Goal: Information Seeking & Learning: Find specific fact

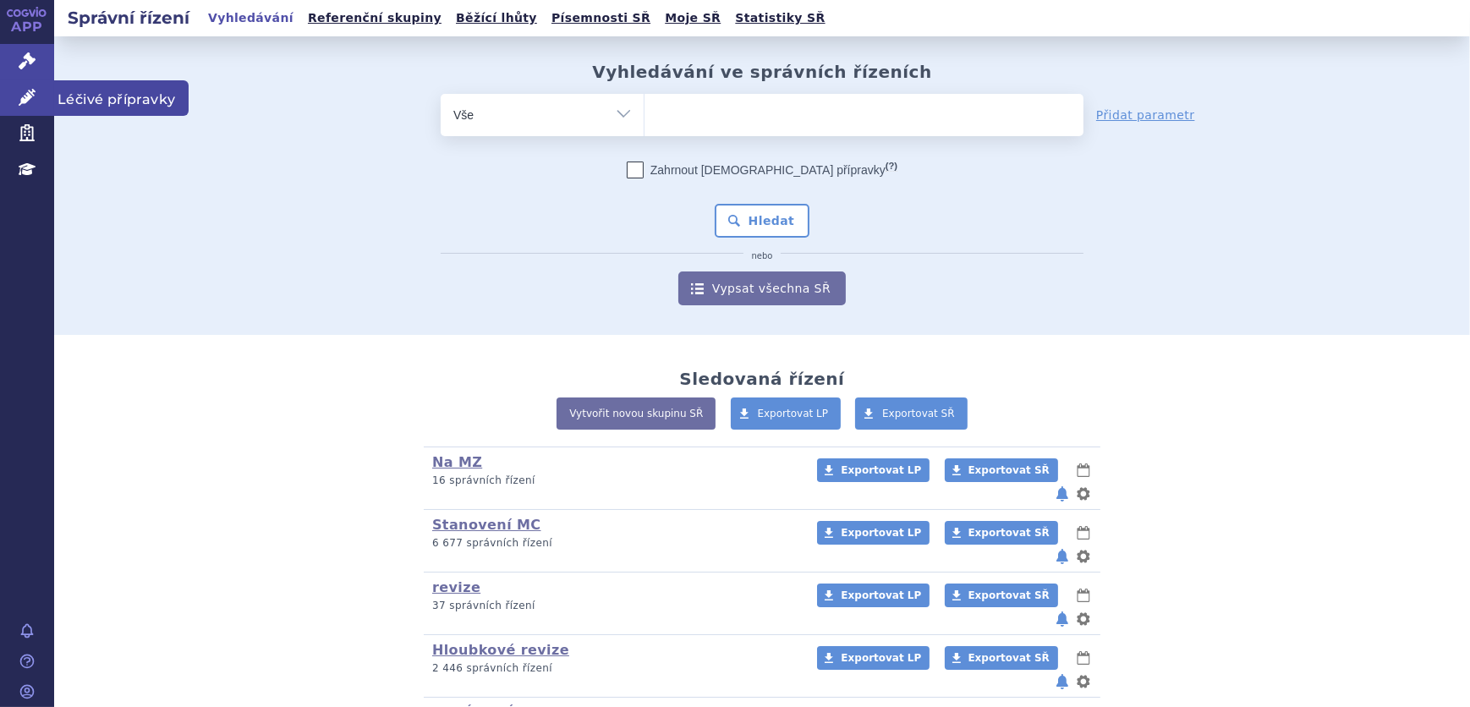
click at [39, 101] on link "Léčivé přípravky" at bounding box center [27, 98] width 54 height 36
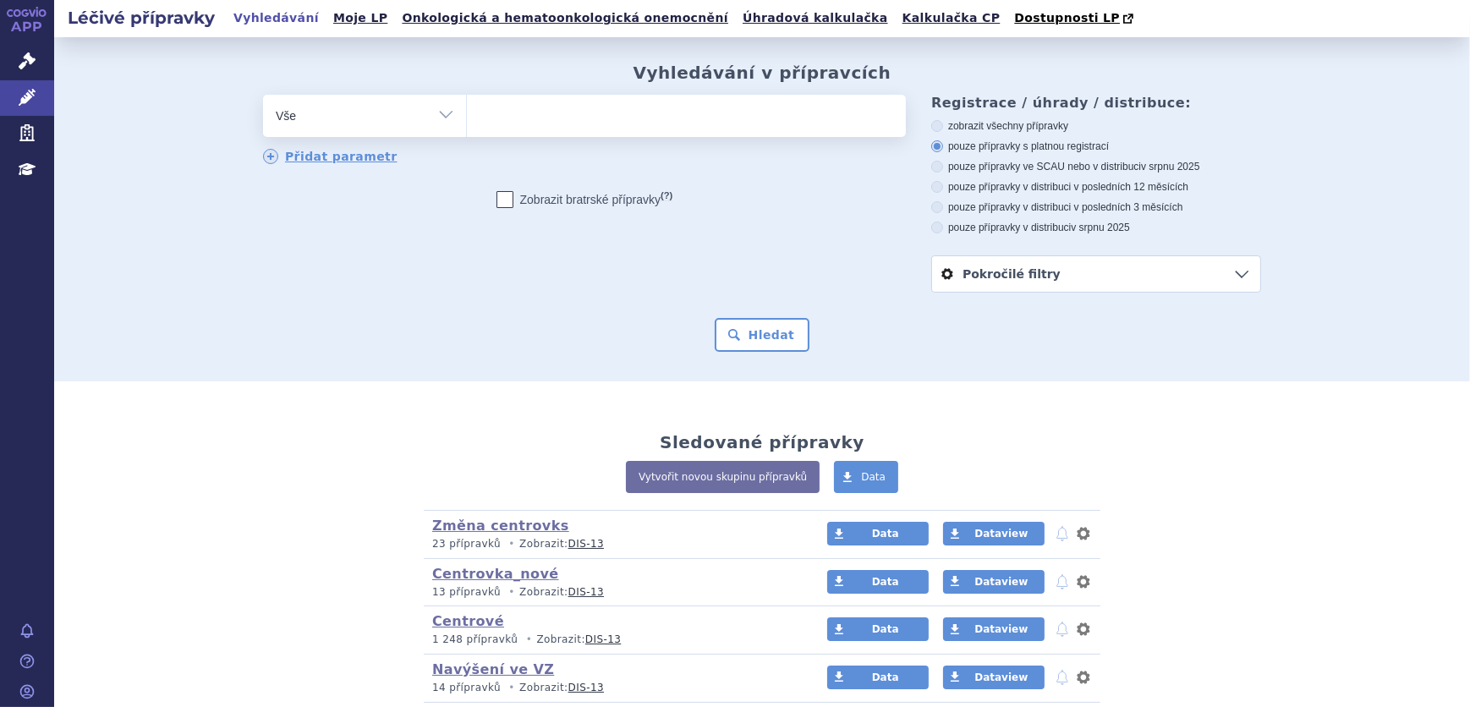
select select "filter-atc-group"
click at [263, 96] on select "Vše Přípravek/SUKL kód MAH VPOIS ATC/Aktivní látka Léková forma Síla" at bounding box center [364, 114] width 203 height 38
click at [694, 118] on ul at bounding box center [686, 113] width 439 height 36
click at [467, 118] on select at bounding box center [466, 115] width 1 height 42
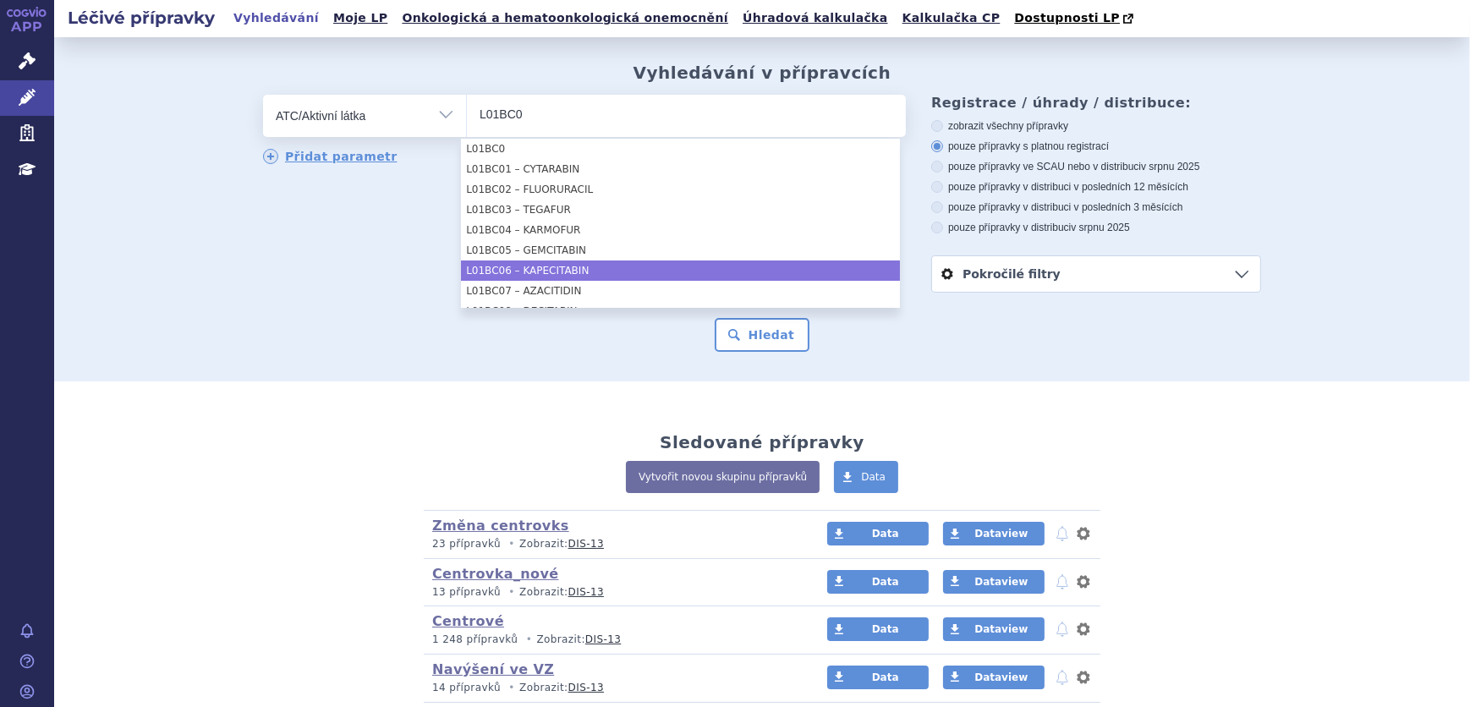
type input "L01BC0"
select select "L01BC06"
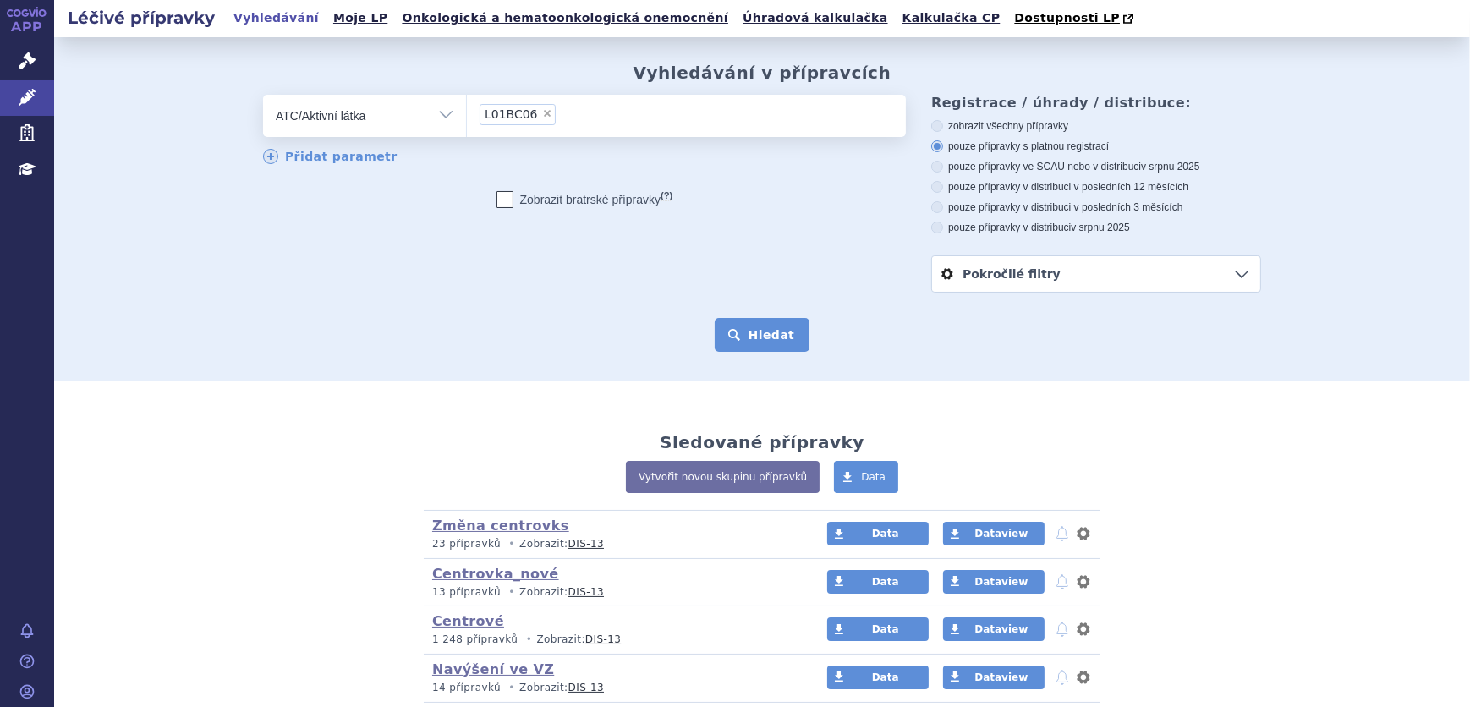
click at [751, 322] on button "Hledat" at bounding box center [763, 335] width 96 height 34
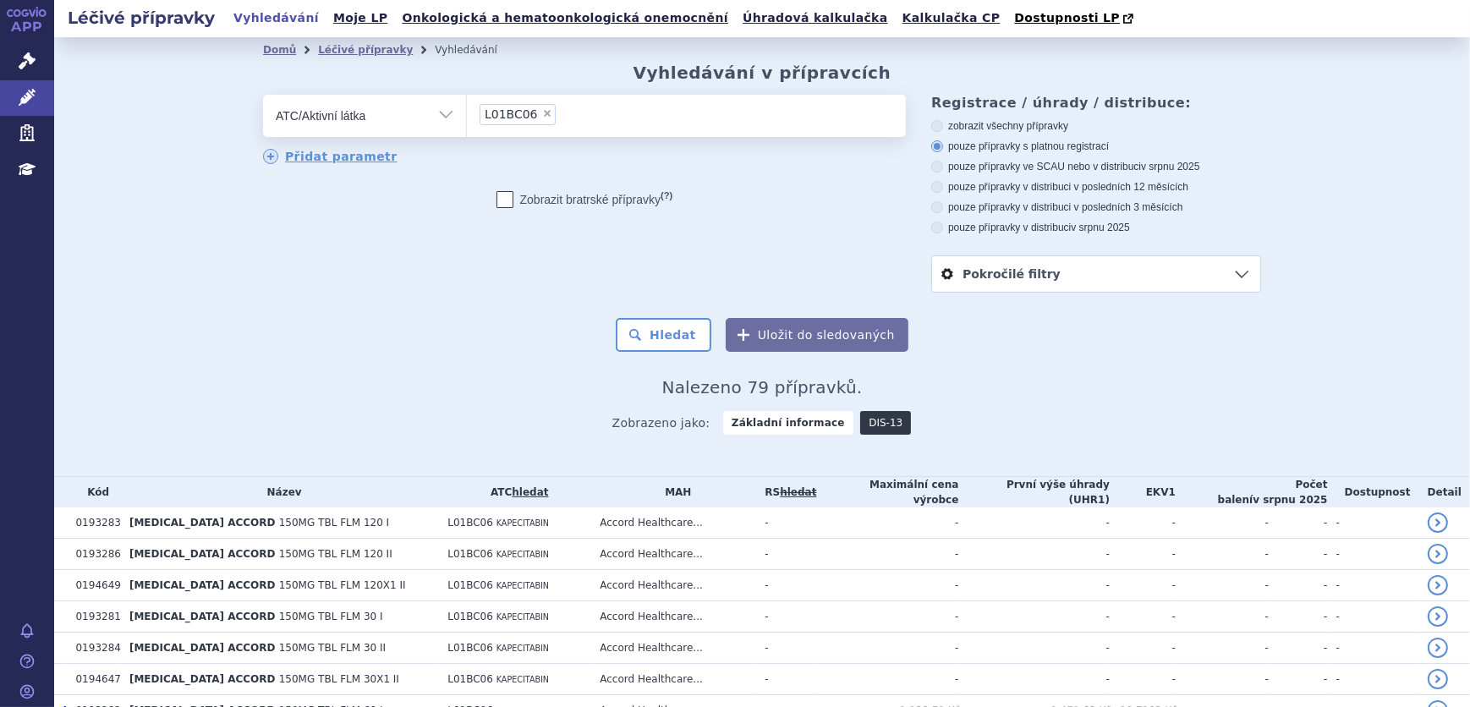
click at [874, 430] on link "DIS-13" at bounding box center [885, 423] width 51 height 24
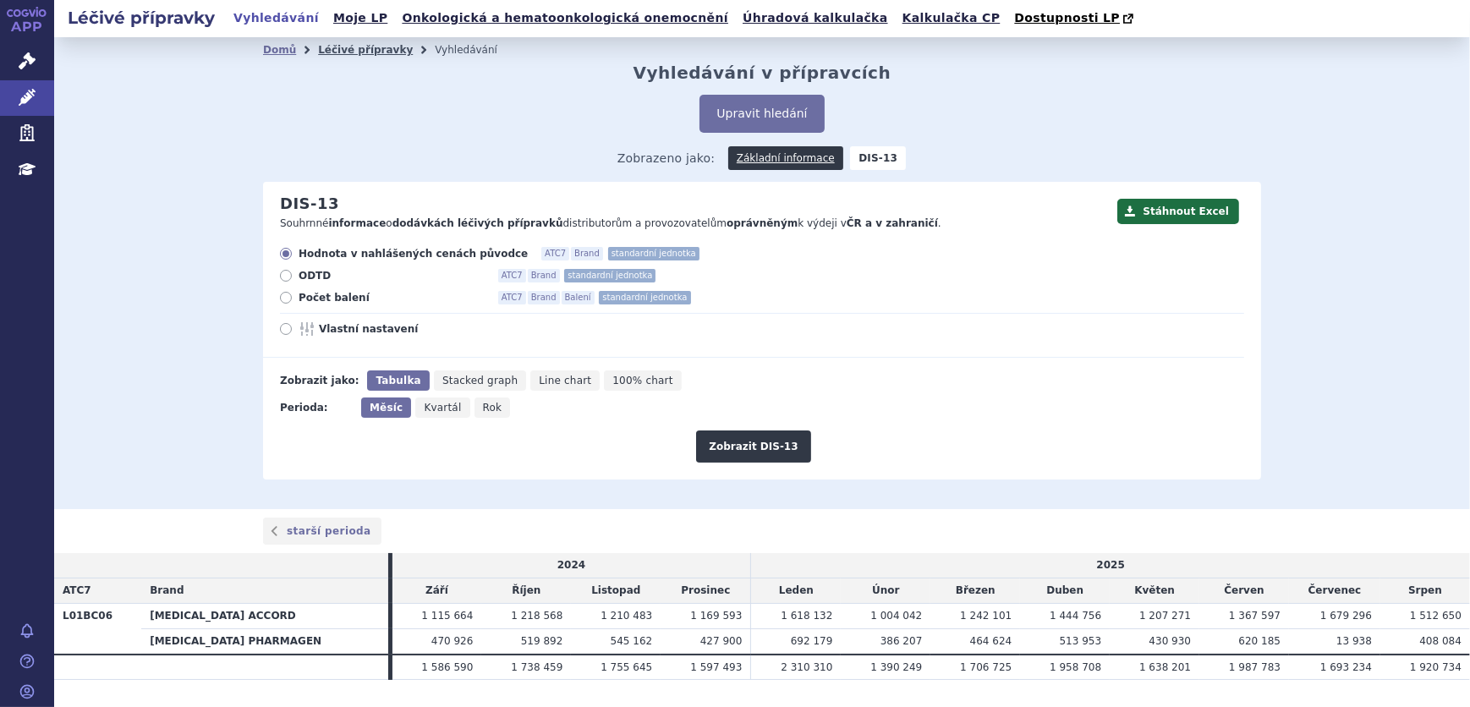
click at [363, 46] on link "Léčivé přípravky" at bounding box center [365, 50] width 95 height 12
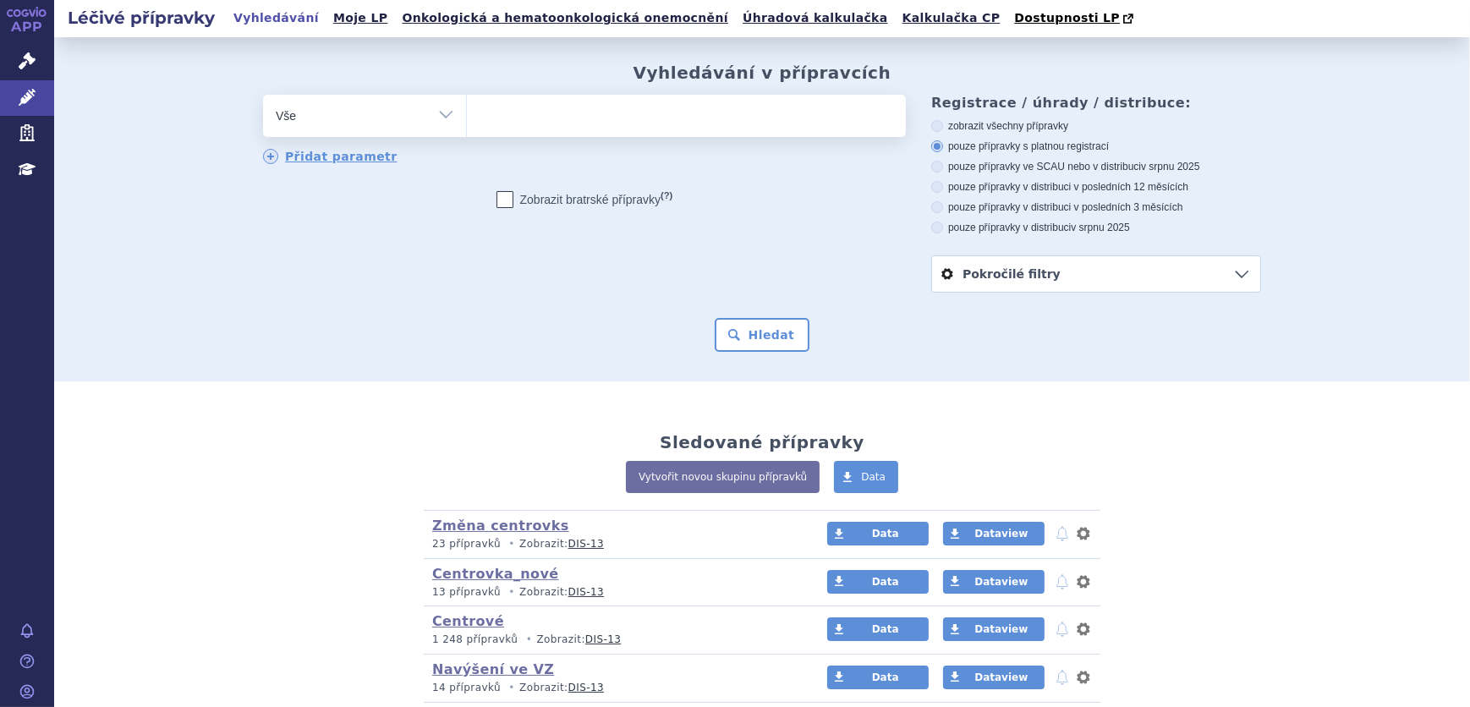
drag, startPoint x: 469, startPoint y: 123, endPoint x: 447, endPoint y: 126, distance: 22.2
click at [468, 123] on ul at bounding box center [686, 113] width 439 height 36
click at [467, 123] on select at bounding box center [466, 115] width 1 height 42
click at [421, 127] on select "Vše Přípravek/SUKL kód MAH VPOIS ATC/Aktivní látka Léková forma Síla" at bounding box center [364, 114] width 203 height 38
select select "filter-atc-group"
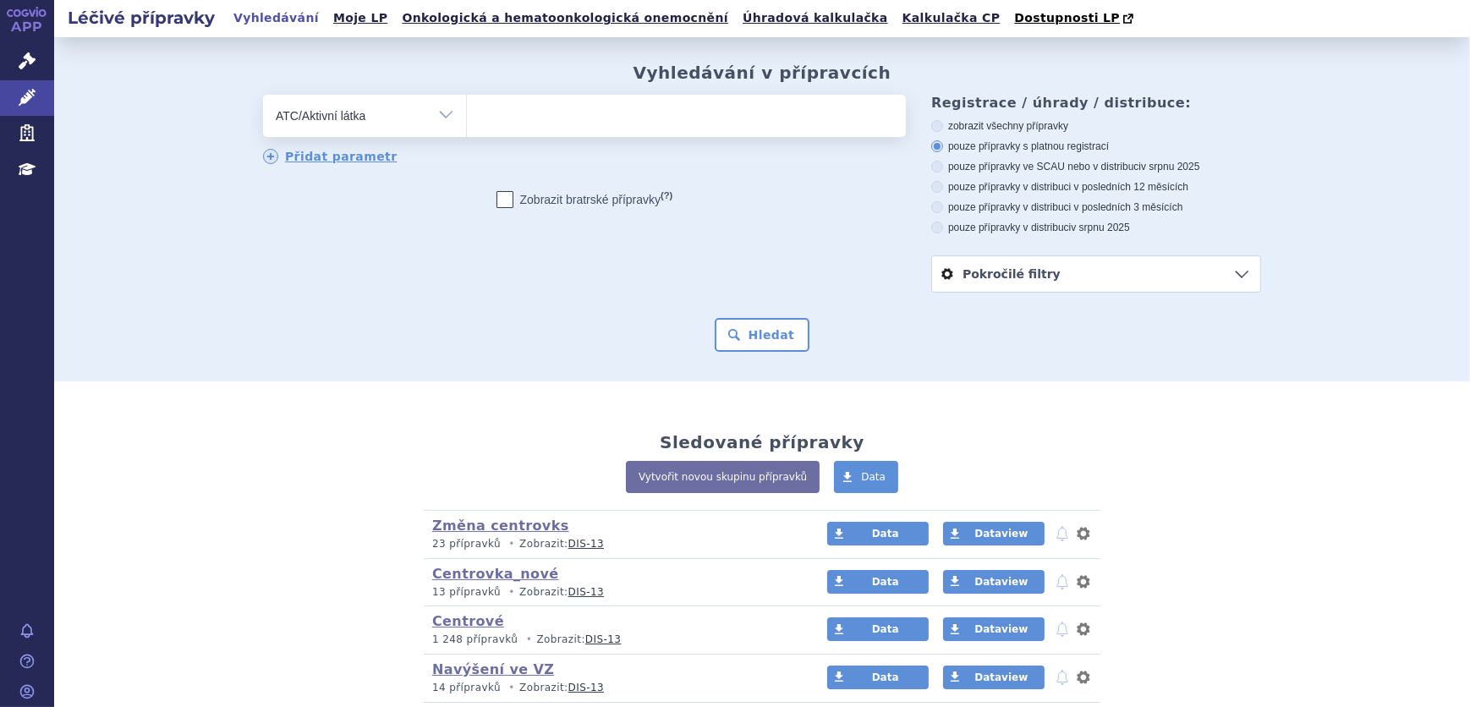
click at [263, 96] on select "Vše Přípravek/SUKL kód MAH VPOIS ATC/Aktivní látka Léková forma Síla" at bounding box center [364, 114] width 203 height 38
click at [490, 118] on ul at bounding box center [686, 113] width 439 height 36
click at [467, 118] on select at bounding box center [466, 115] width 1 height 42
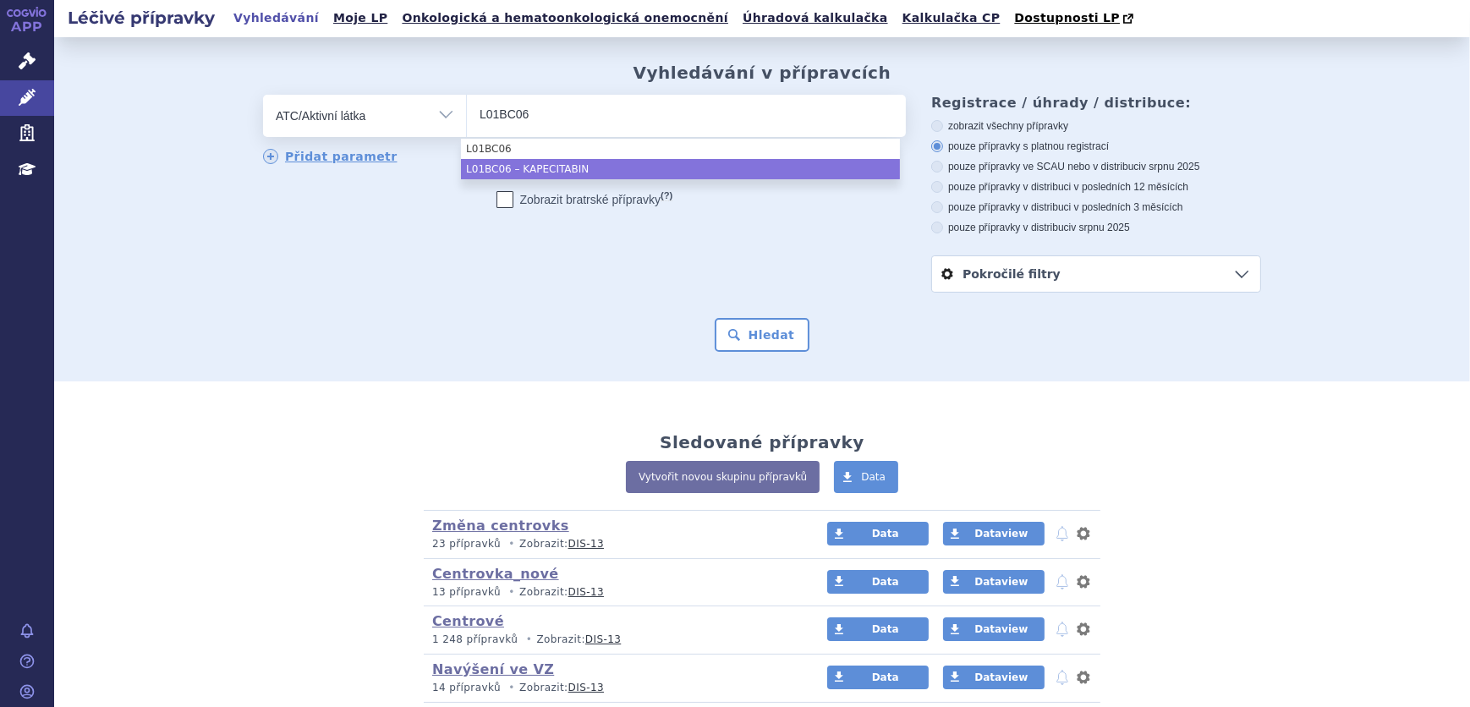
type input "L01BC06"
select select "L01BC06"
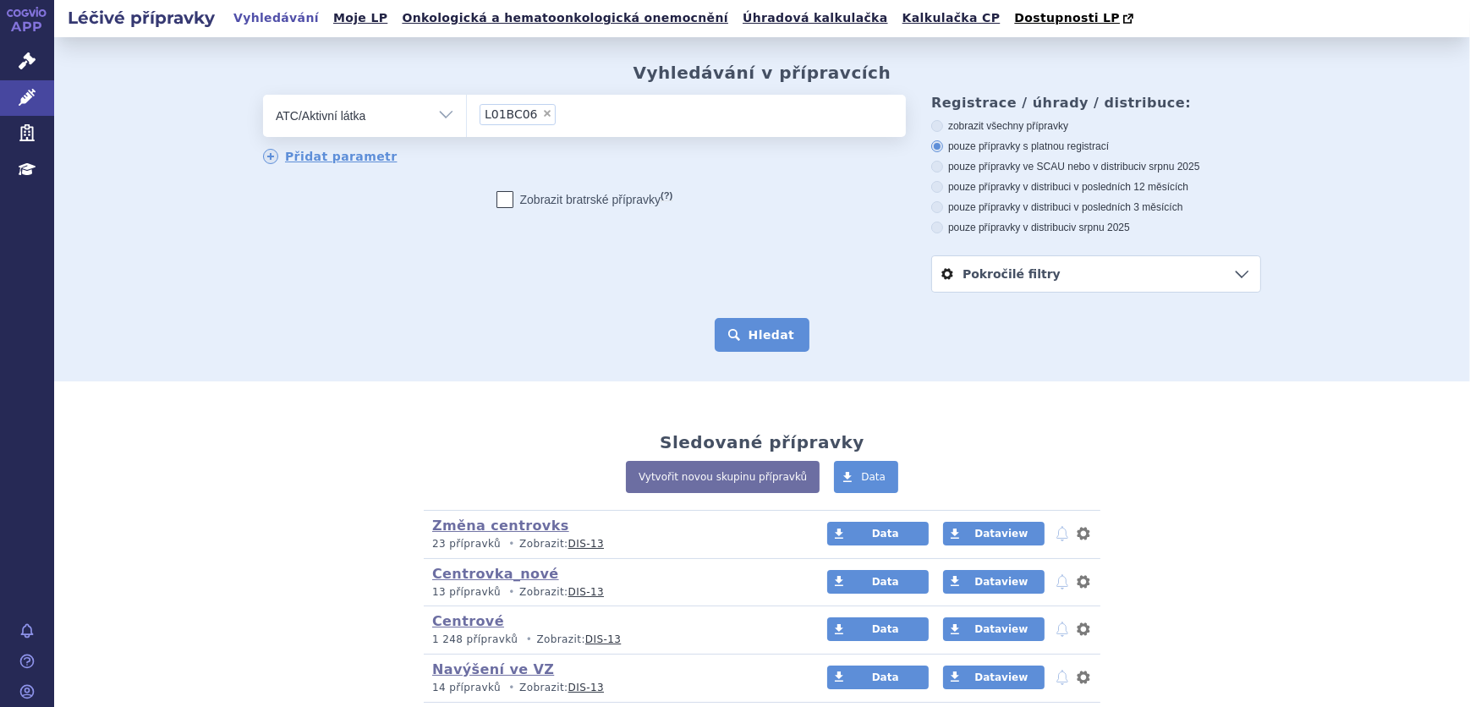
click at [721, 335] on button "Hledat" at bounding box center [763, 335] width 96 height 34
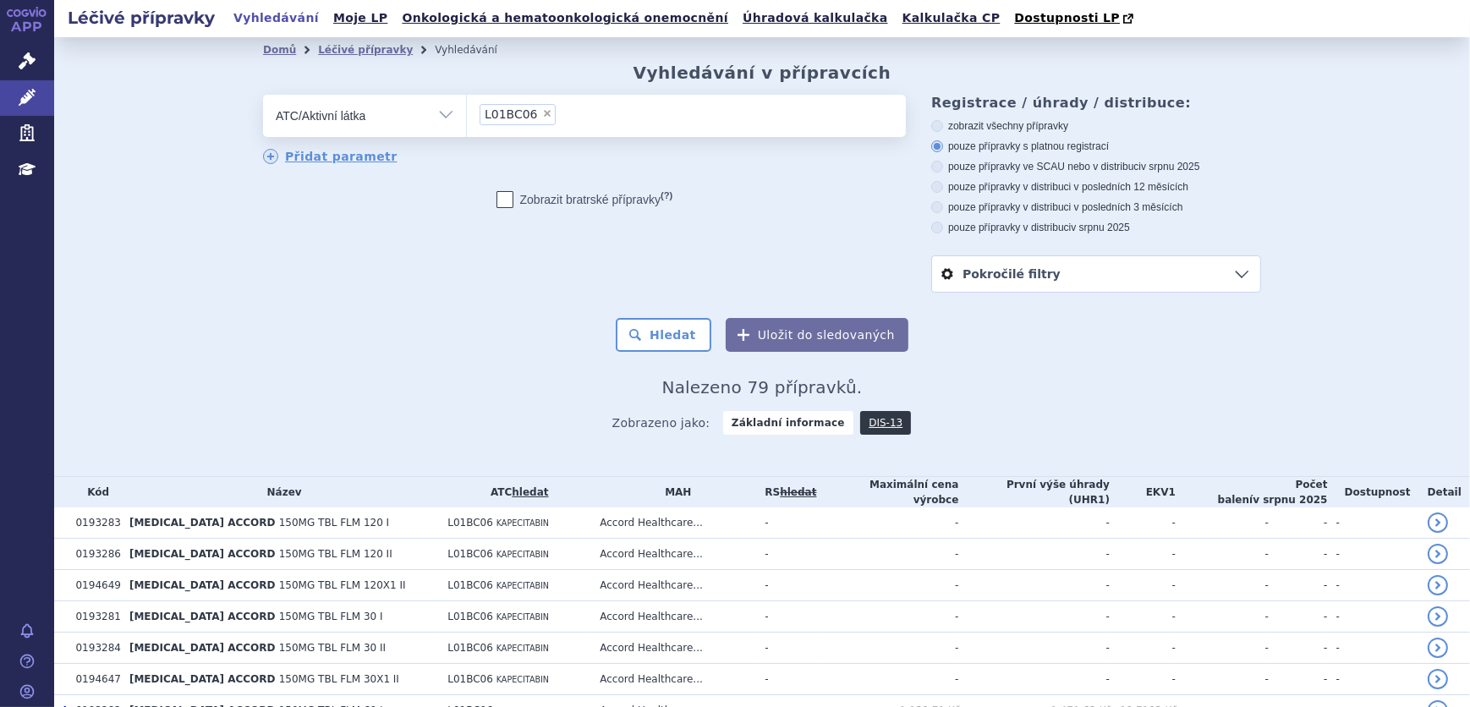
click at [1017, 165] on label "pouze přípravky ve SCAU nebo v distribuci v srpnu 2025" at bounding box center [1096, 167] width 330 height 14
click at [944, 165] on input "pouze přípravky ve SCAU nebo v distribuci v srpnu 2025" at bounding box center [938, 168] width 11 height 11
radio input "true"
click at [669, 343] on button "Hledat" at bounding box center [664, 335] width 96 height 34
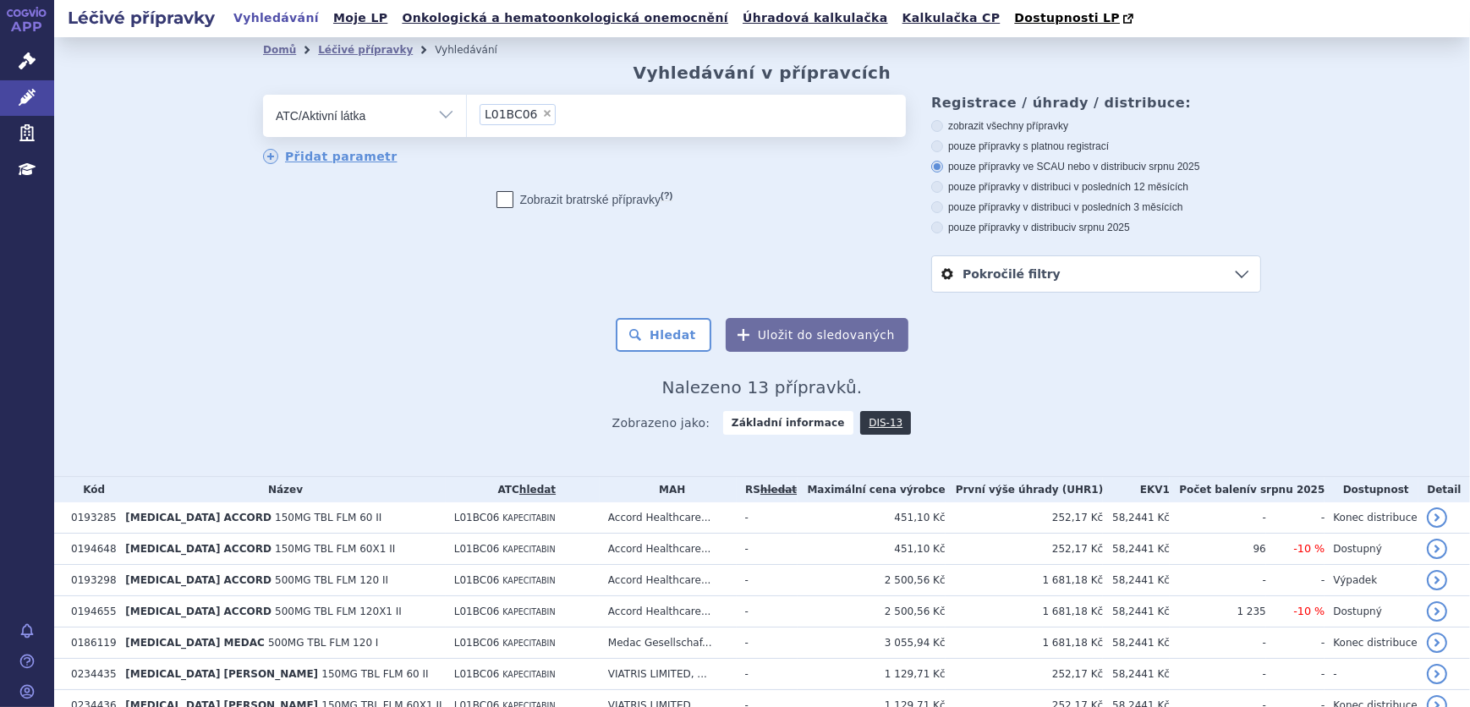
click at [542, 116] on span "×" at bounding box center [547, 113] width 10 height 10
click at [467, 116] on select "L01BC06" at bounding box center [466, 115] width 1 height 42
select select
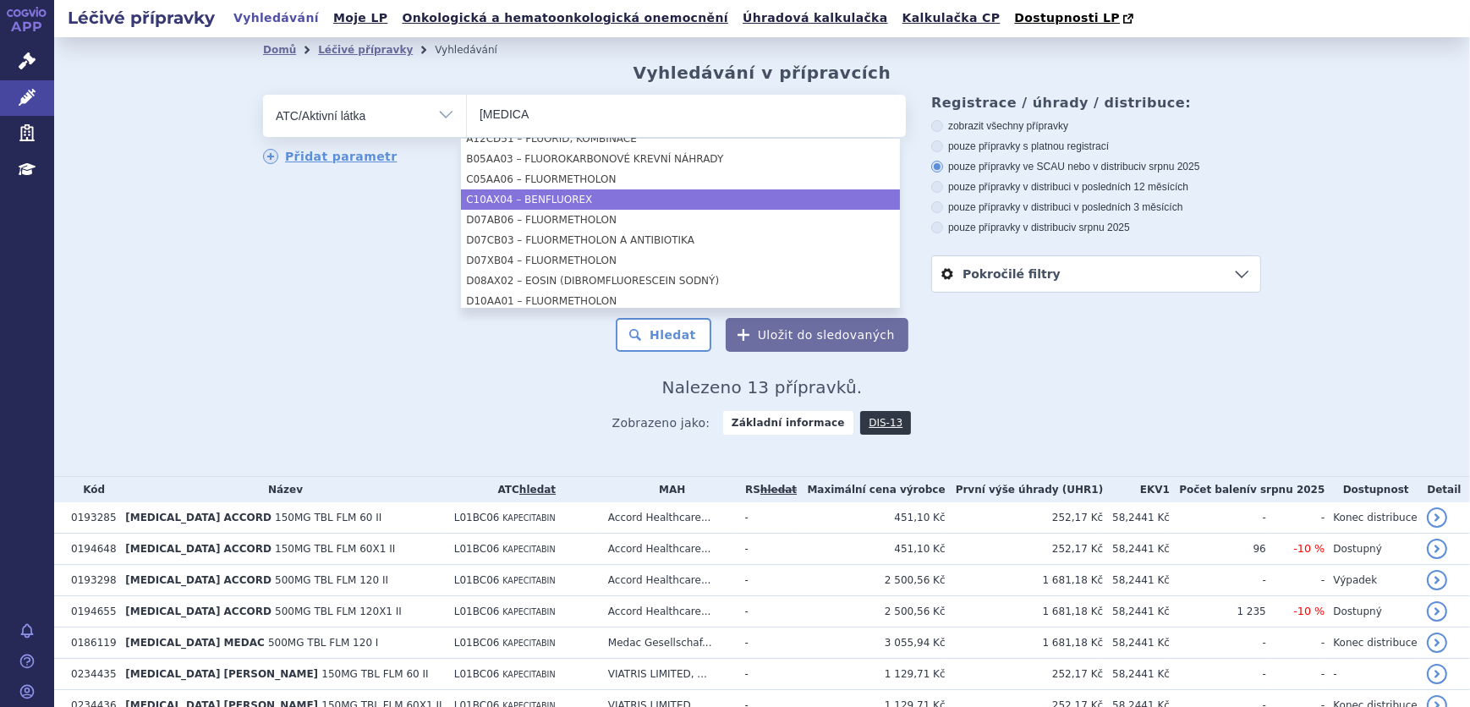
scroll to position [230, 0]
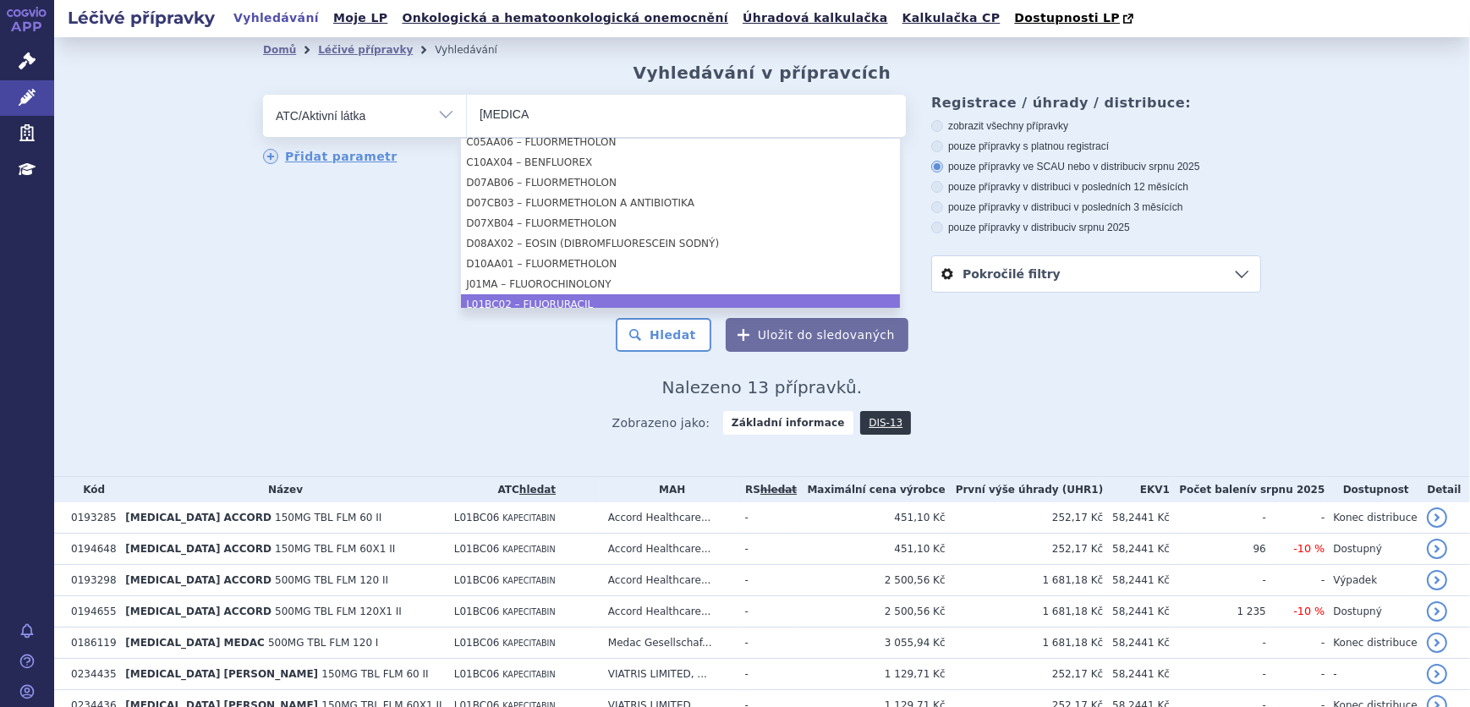
type input "FLUOR"
select select "L01BC02"
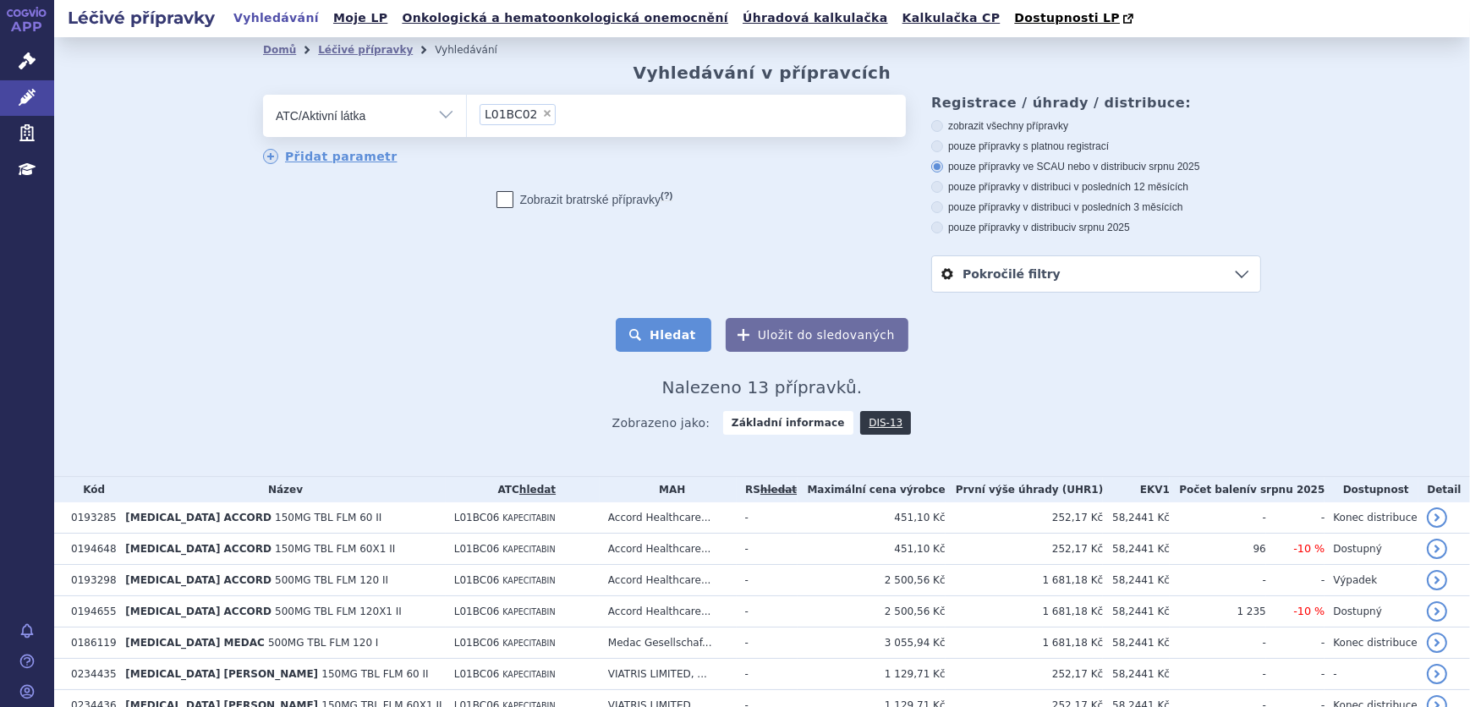
click at [671, 348] on button "Hledat" at bounding box center [664, 335] width 96 height 34
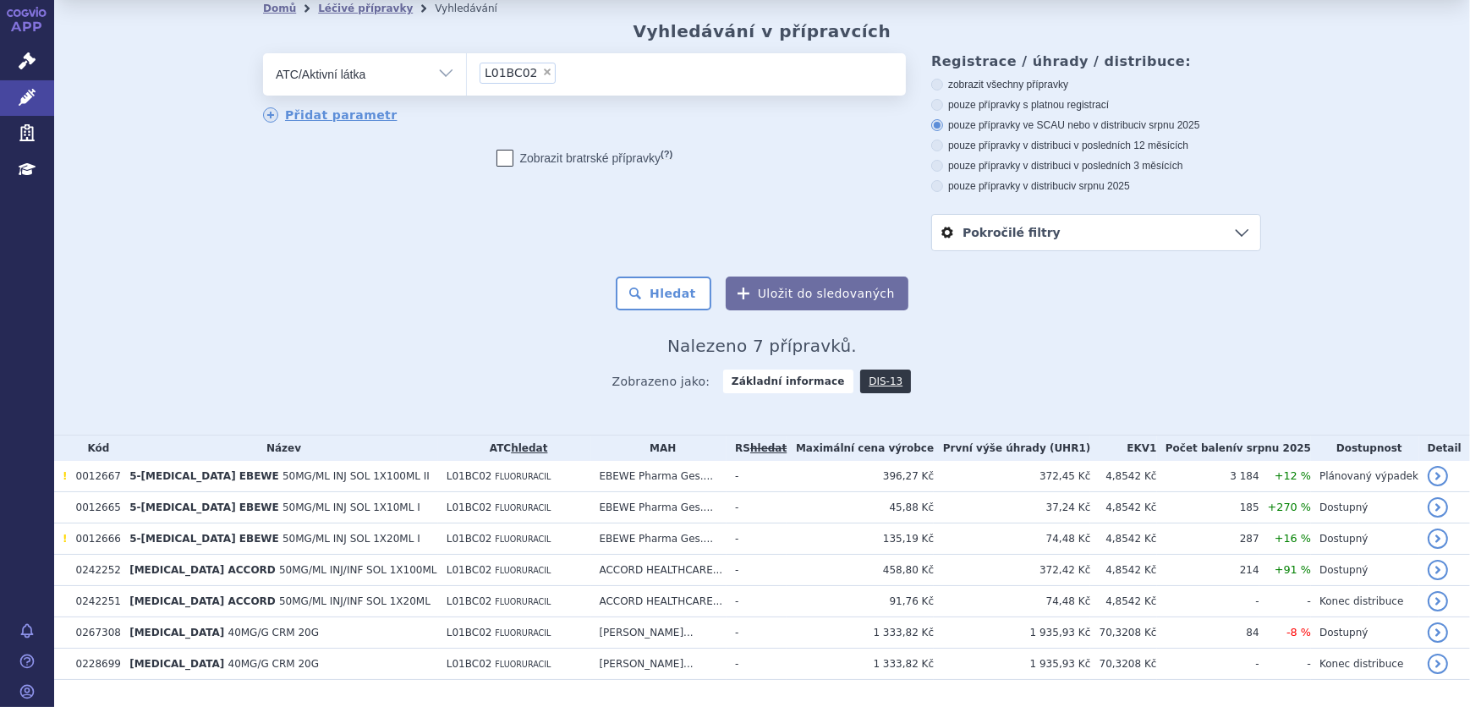
scroll to position [82, 0]
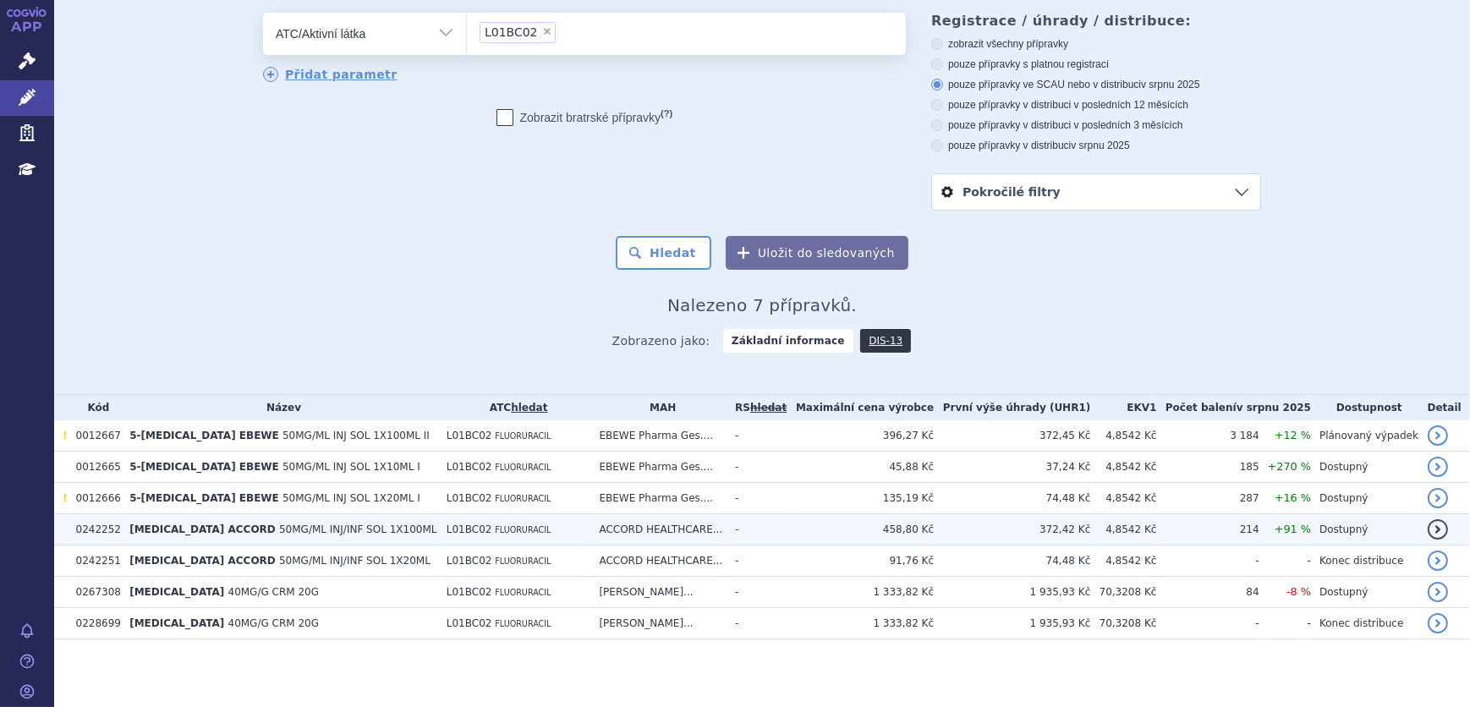
click at [304, 537] on td "FLUOROURACIL ACCORD 50MG/ML INJ/INF SOL 1X100ML" at bounding box center [279, 529] width 317 height 31
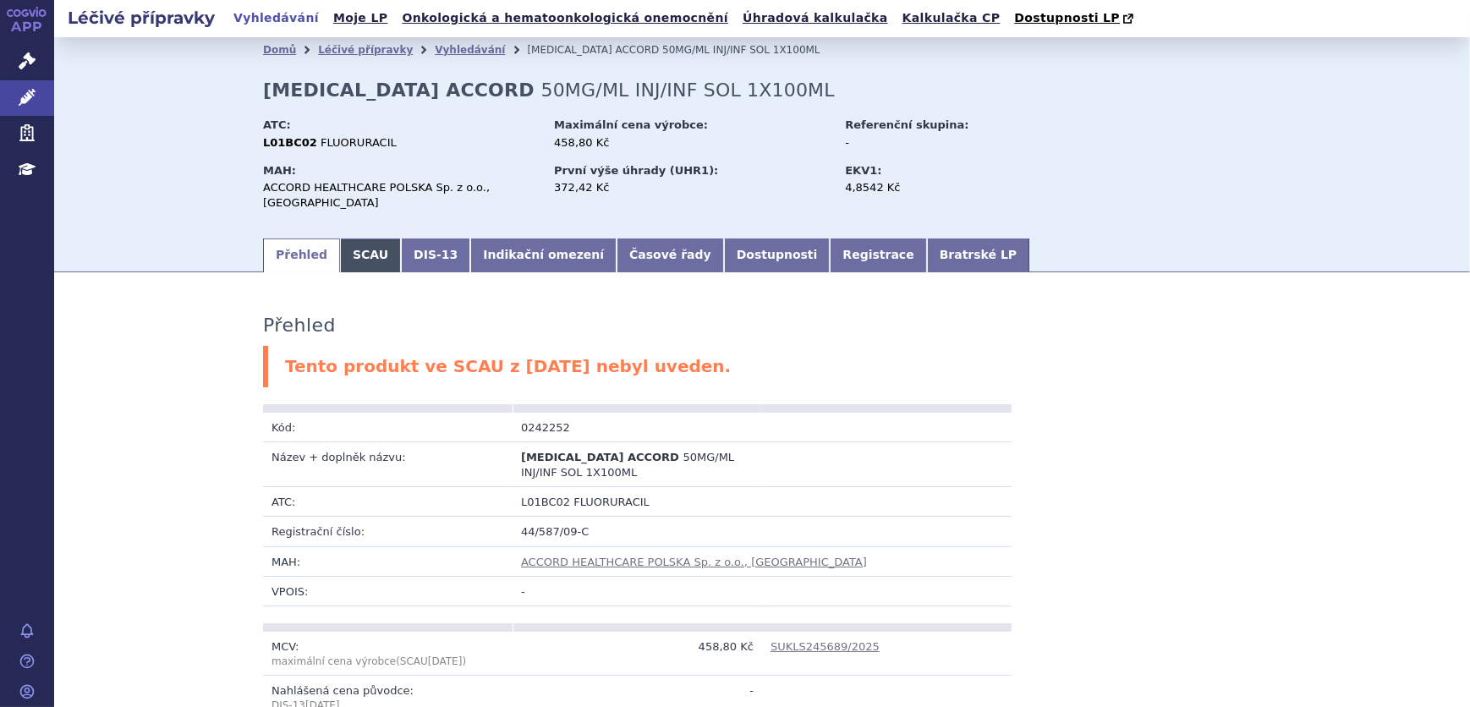
click at [348, 239] on link "SCAU" at bounding box center [370, 256] width 61 height 34
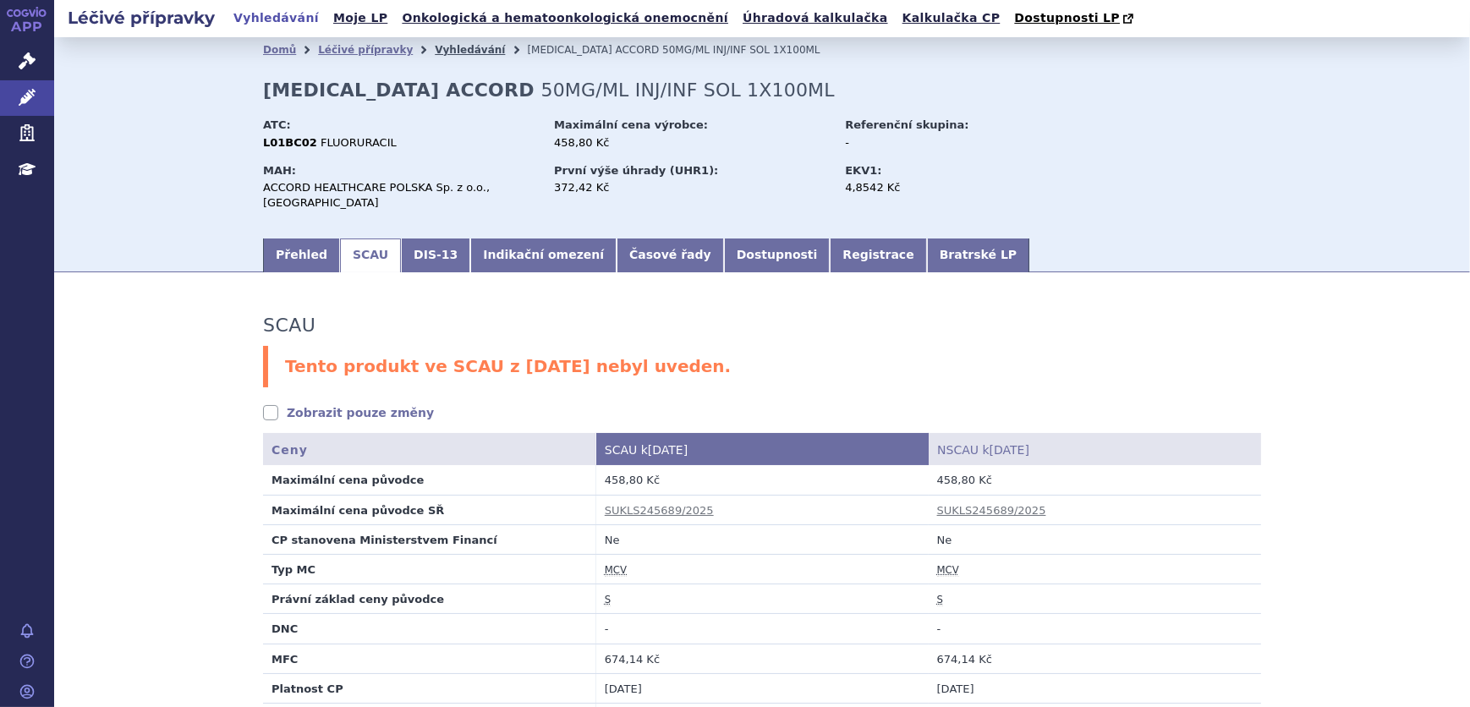
click at [435, 56] on link "Vyhledávání" at bounding box center [470, 50] width 70 height 12
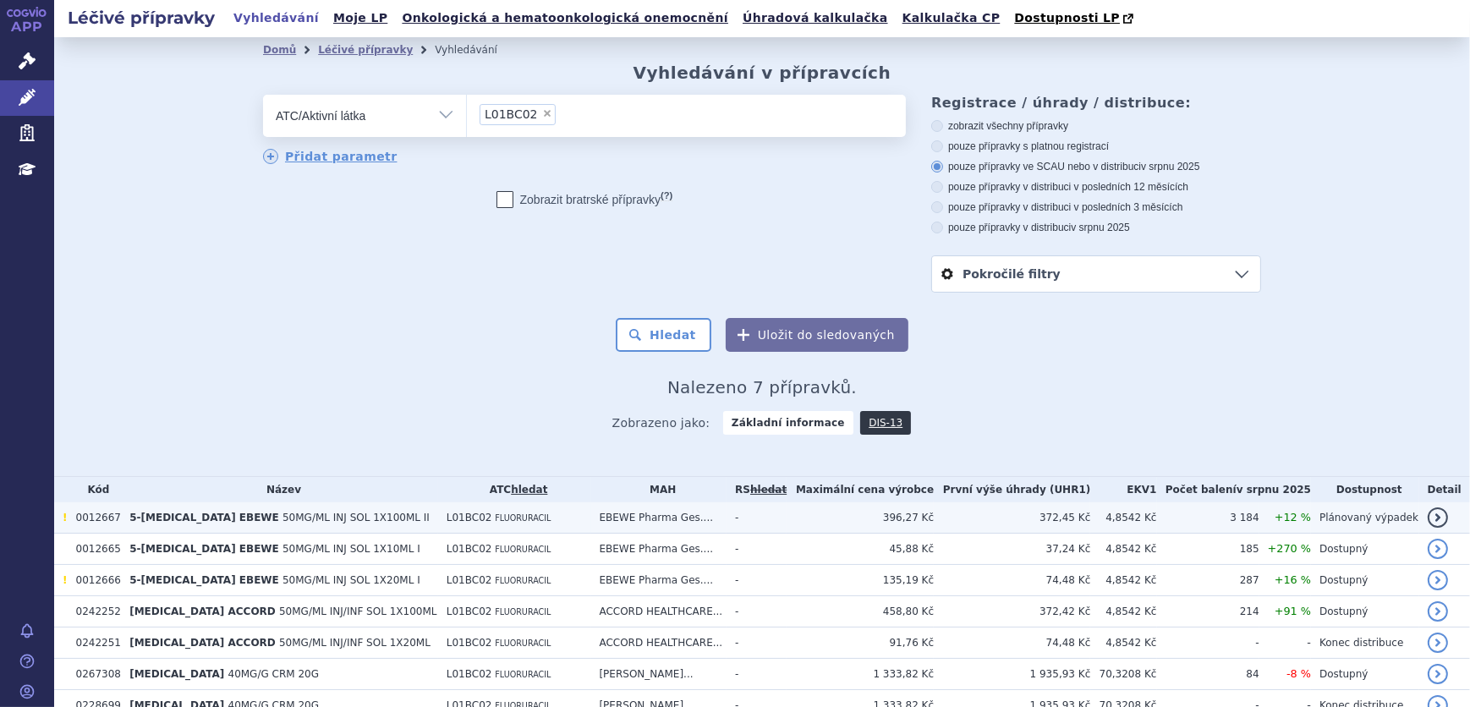
click at [370, 518] on span "50MG/ML INJ SOL 1X100ML II" at bounding box center [355, 518] width 147 height 12
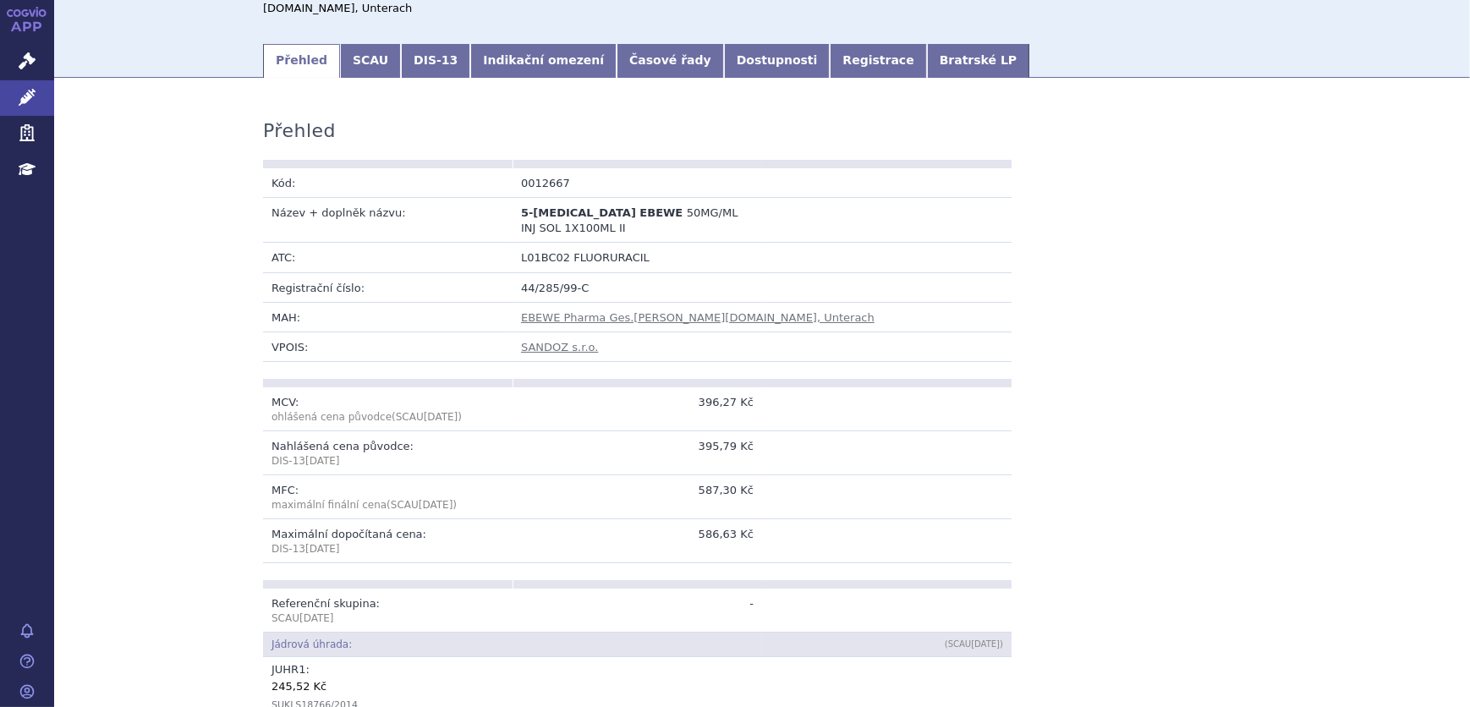
scroll to position [76, 0]
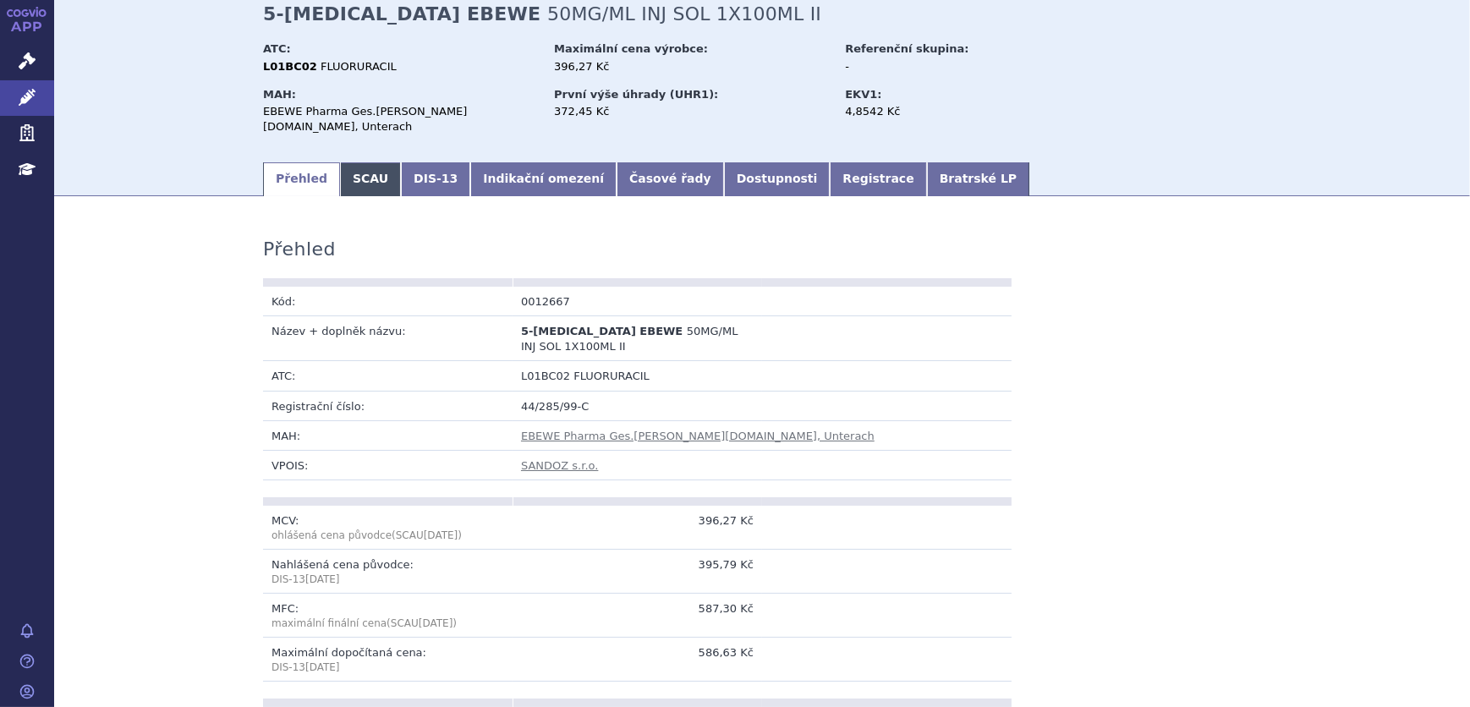
click at [363, 181] on link "SCAU" at bounding box center [370, 179] width 61 height 34
